Goal: Information Seeking & Learning: Learn about a topic

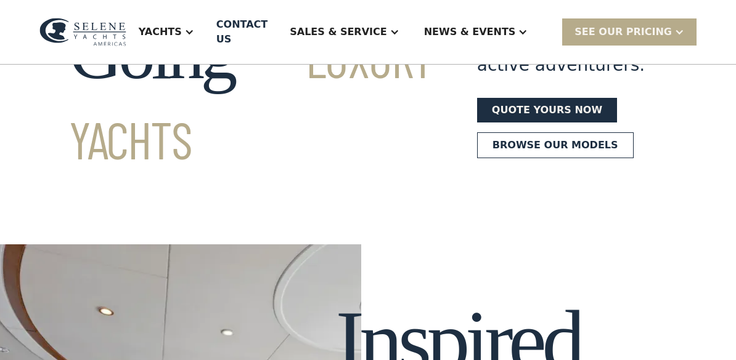
scroll to position [166, 0]
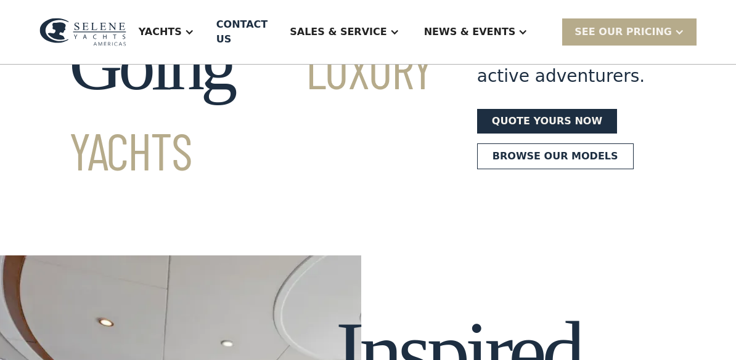
click at [501, 169] on link "Browse our models" at bounding box center [555, 157] width 156 height 26
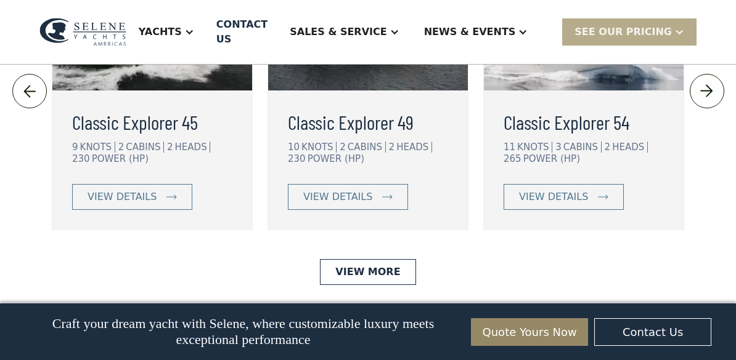
scroll to position [2780, 0]
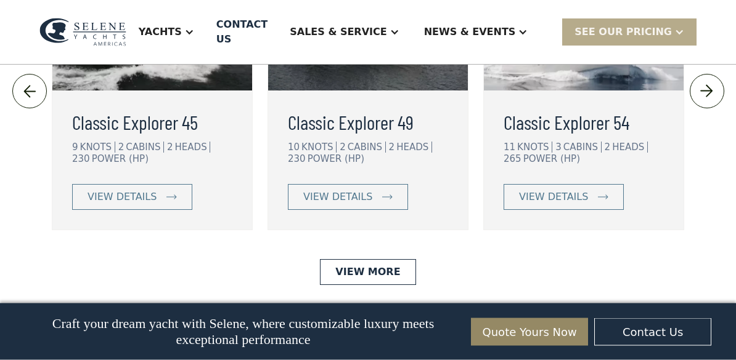
click at [337, 205] on div "view details" at bounding box center [337, 197] width 69 height 15
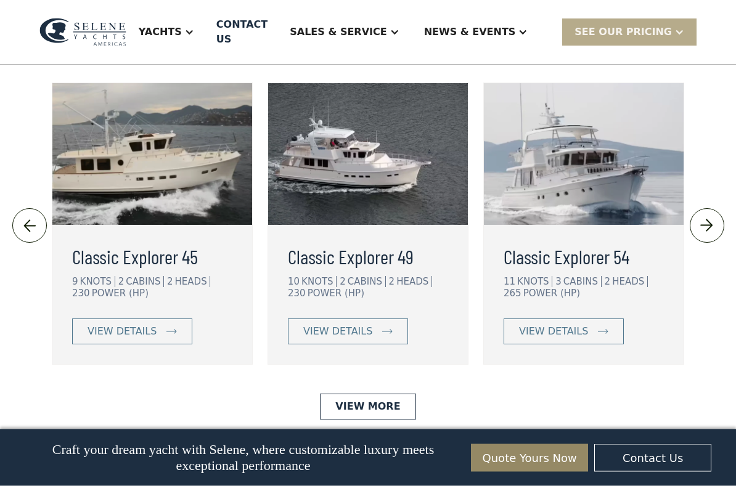
scroll to position [2671, 0]
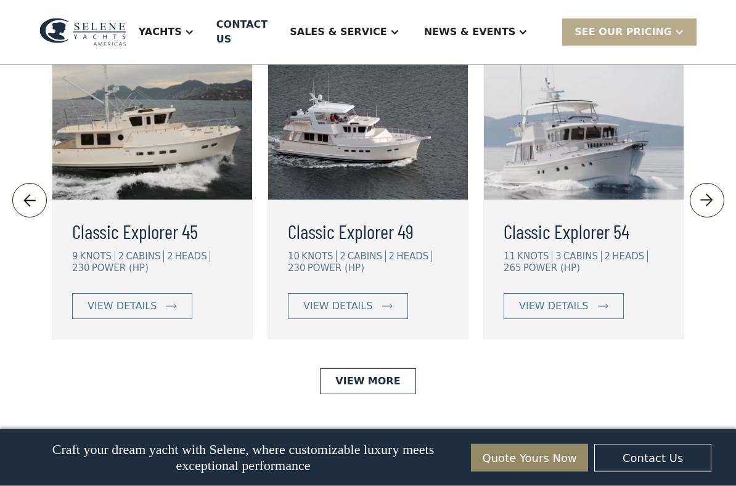
click at [646, 246] on h3 "Classic Explorer 54" at bounding box center [583, 232] width 160 height 30
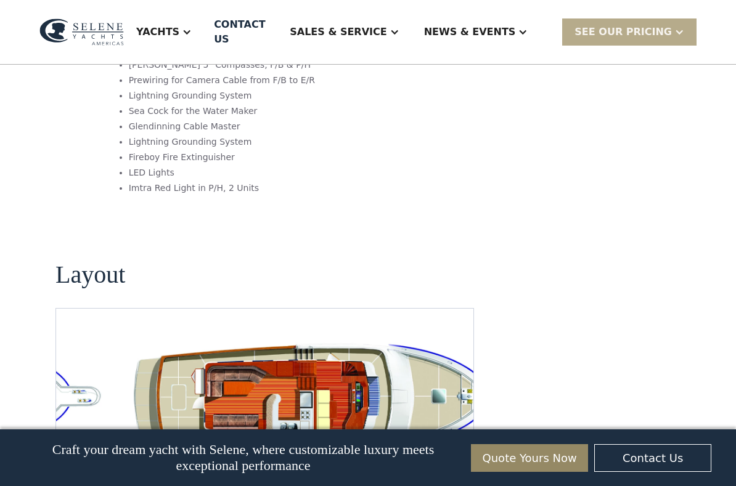
scroll to position [2200, 0]
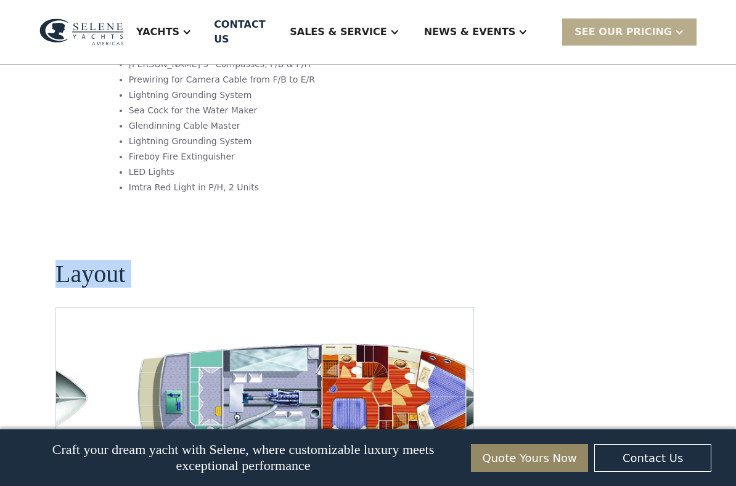
click at [457, 360] on img "Next slide" at bounding box center [454, 474] width 30 height 30
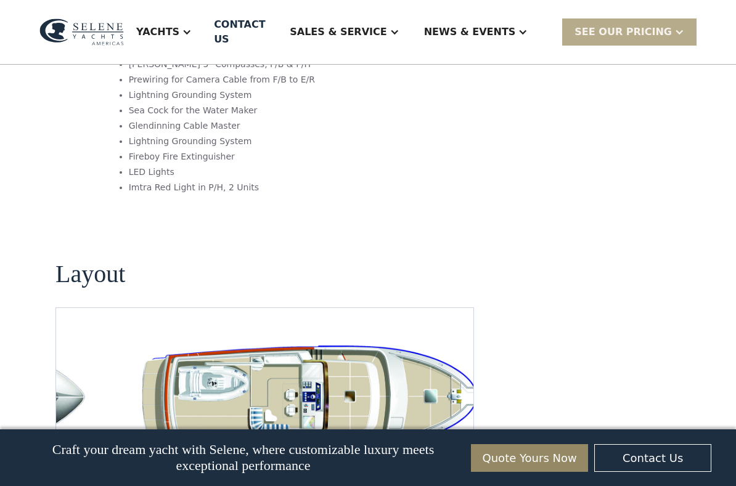
click at [456, 360] on img "Next slide" at bounding box center [454, 474] width 30 height 30
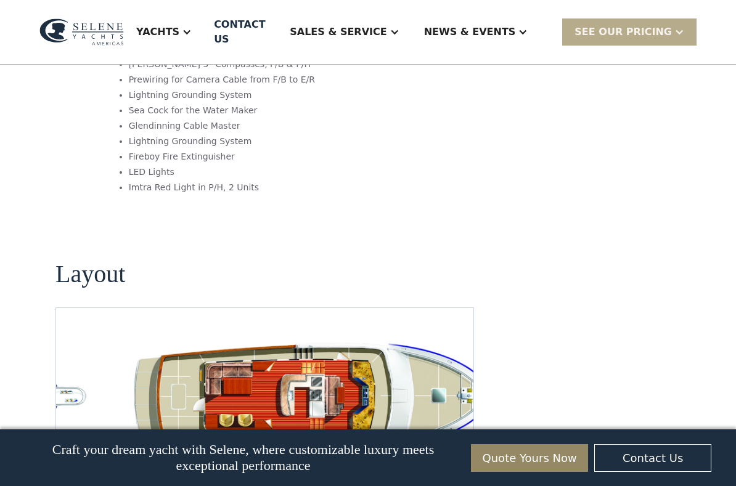
click at [460, 360] on img "Next slide" at bounding box center [454, 474] width 30 height 30
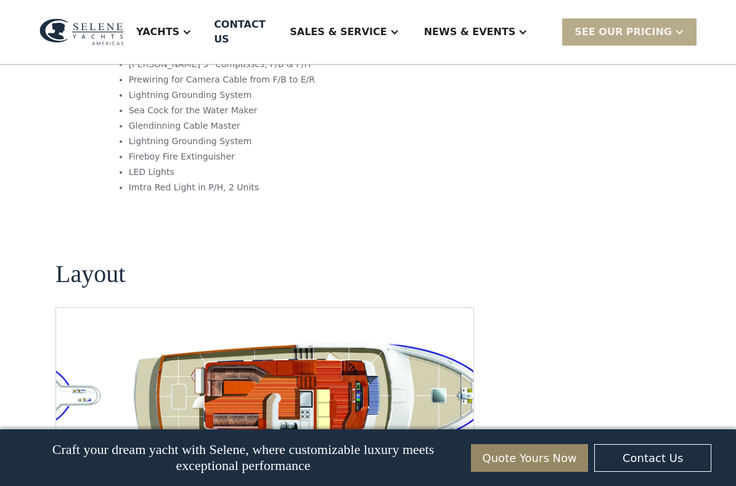
click at [457, 360] on img "Next slide" at bounding box center [454, 474] width 30 height 30
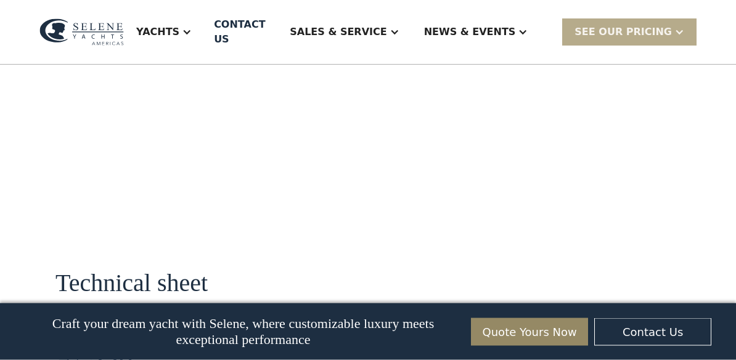
scroll to position [1434, 0]
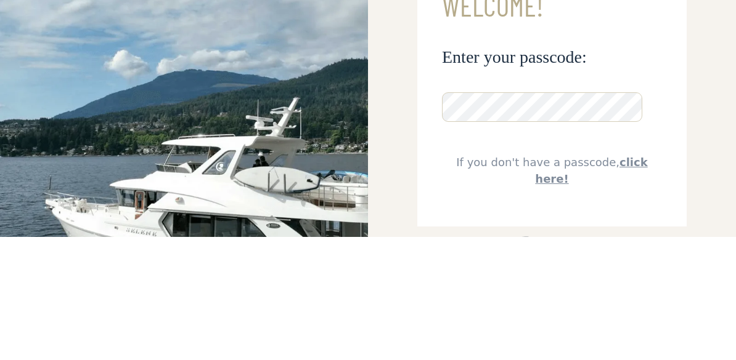
scroll to position [123, 0]
